Goal: Task Accomplishment & Management: Manage account settings

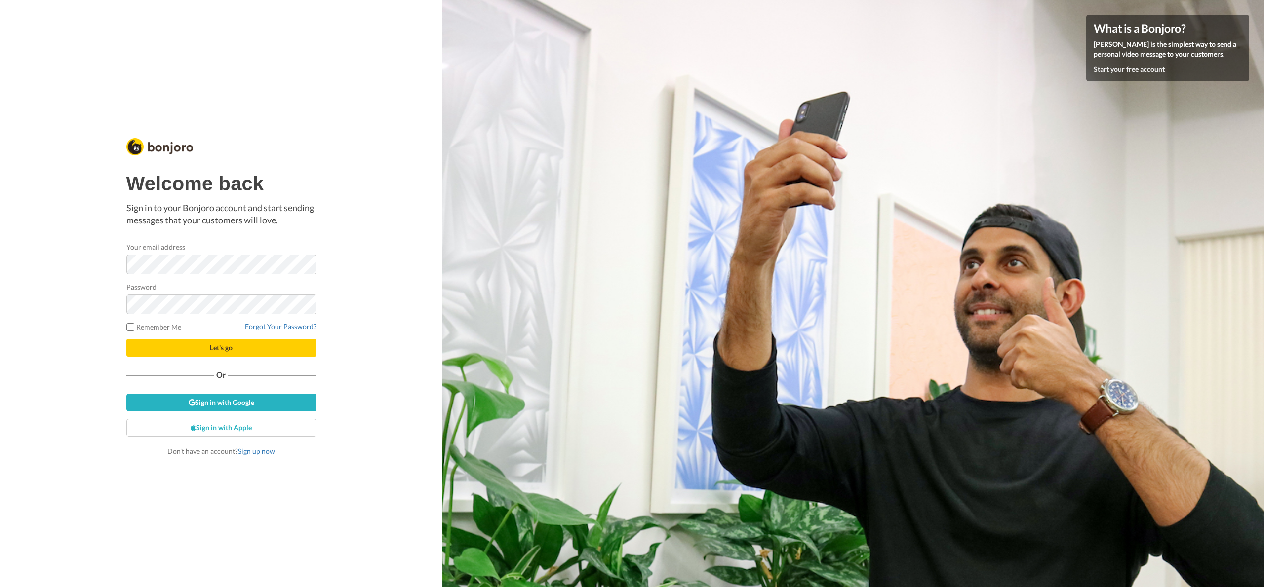
click at [1263, 264] on com-1password-button at bounding box center [1264, 293] width 0 height 587
click at [231, 401] on link "Sign in with Google" at bounding box center [221, 403] width 190 height 18
